Goal: Task Accomplishment & Management: Use online tool/utility

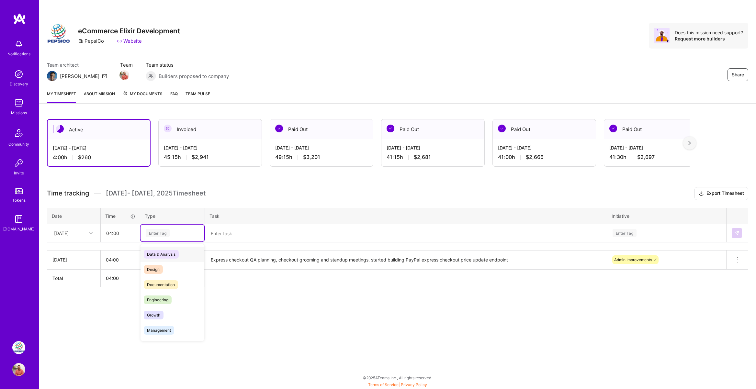
click at [171, 235] on div "Enter Tag" at bounding box center [172, 233] width 55 height 8
click at [159, 304] on span "Engineering" at bounding box center [158, 299] width 28 height 9
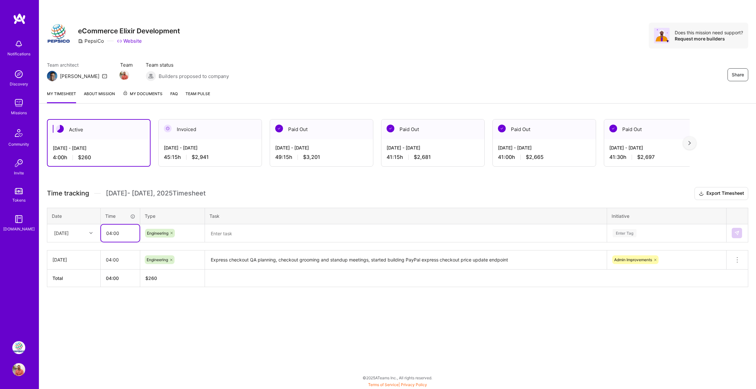
drag, startPoint x: 115, startPoint y: 236, endPoint x: 130, endPoint y: 236, distance: 15.5
click at [130, 236] on input "04:00" at bounding box center [120, 233] width 39 height 17
type input "04:15"
click at [225, 232] on textarea at bounding box center [405, 233] width 400 height 17
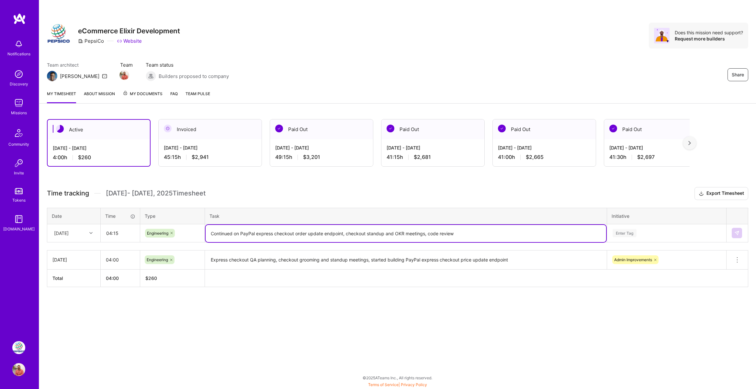
type textarea "Continued on PayPal express checkout order update endpoint, checkout standup an…"
click at [640, 235] on div "Enter Tag" at bounding box center [666, 233] width 109 height 8
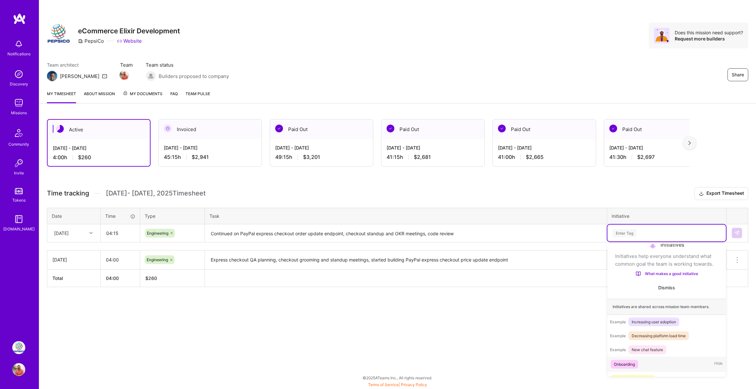
scroll to position [38, 0]
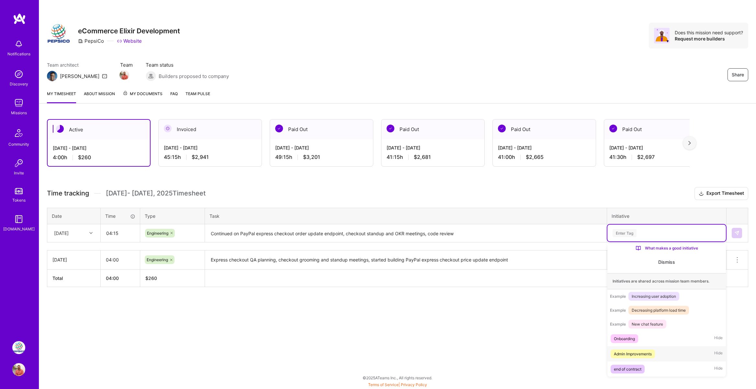
click at [634, 357] on div "Admin Improvements" at bounding box center [632, 353] width 38 height 7
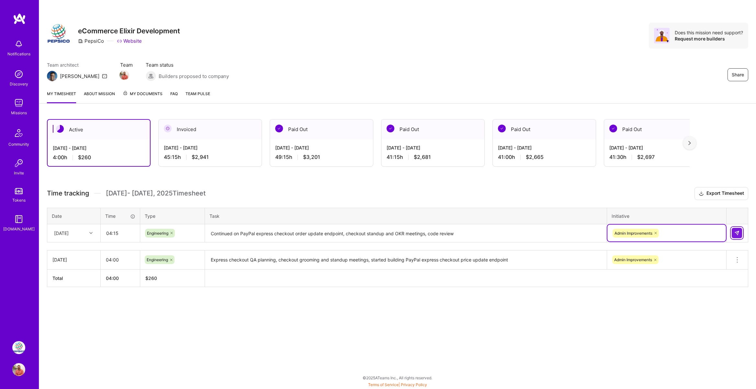
click at [736, 232] on img at bounding box center [736, 232] width 5 height 5
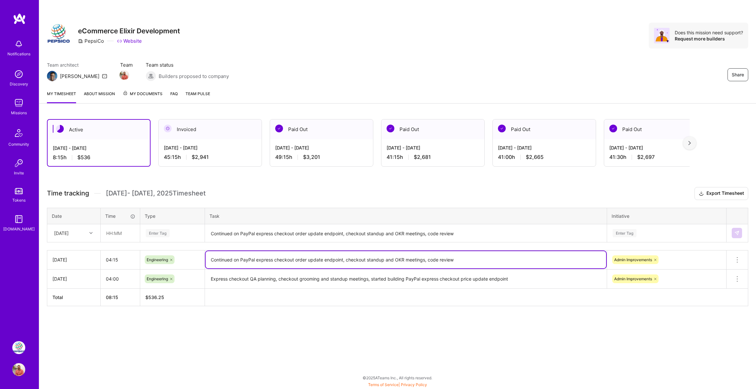
click at [280, 263] on textarea "Continued on PayPal express checkout order update endpoint, checkout standup an…" at bounding box center [405, 259] width 400 height 17
click at [210, 260] on textarea "Continued on PayPal express checkout order update endpoint, checkout standup an…" at bounding box center [405, 259] width 400 height 17
click at [463, 260] on textarea "Updated subscription analytics PR based on feedback; continued on PayPal expres…" at bounding box center [405, 259] width 400 height 17
drag, startPoint x: 545, startPoint y: 259, endPoint x: 594, endPoint y: 265, distance: 49.2
click at [594, 265] on textarea "Updated subscription analytics PR based on feedback; continued on PayPal expres…" at bounding box center [405, 259] width 400 height 17
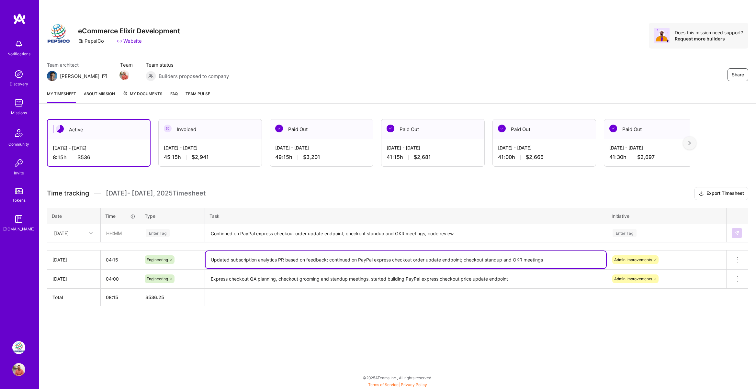
type textarea "Updated subscription analytics PR based on feedback; continued on PayPal expres…"
click at [577, 306] on div "Active [DATE] - [DATE] 8:15 h $536 Invoiced [DATE] - [DATE] 45:15 h $2,941 Paid…" at bounding box center [397, 224] width 716 height 226
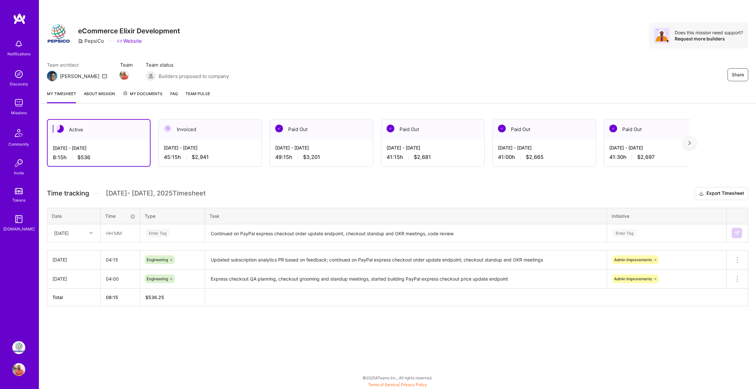
click at [257, 320] on div "Active [DATE] - [DATE] 8:15 h $536 Invoiced [DATE] - [DATE] 45:15 h $2,941 Paid…" at bounding box center [397, 224] width 716 height 226
